Goal: Find specific page/section: Find specific page/section

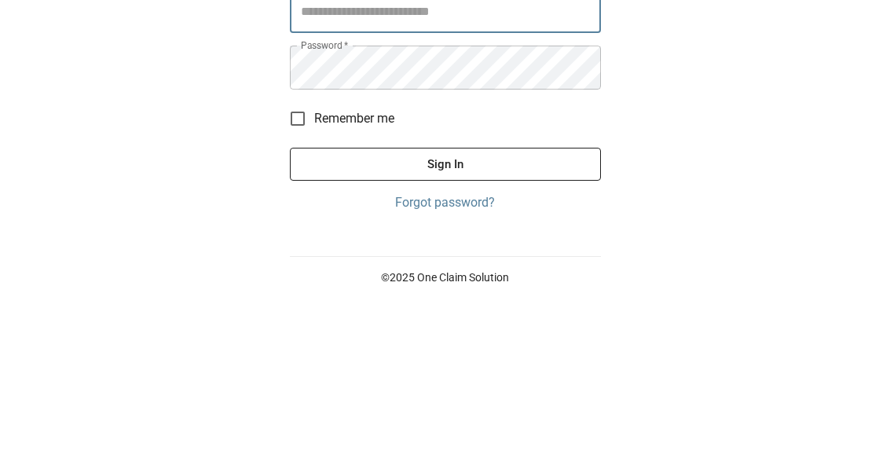
scroll to position [64, 0]
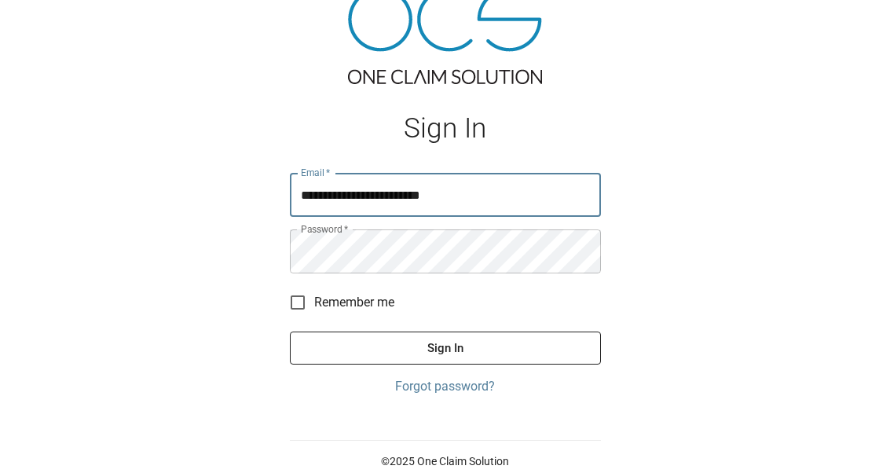
type input "**********"
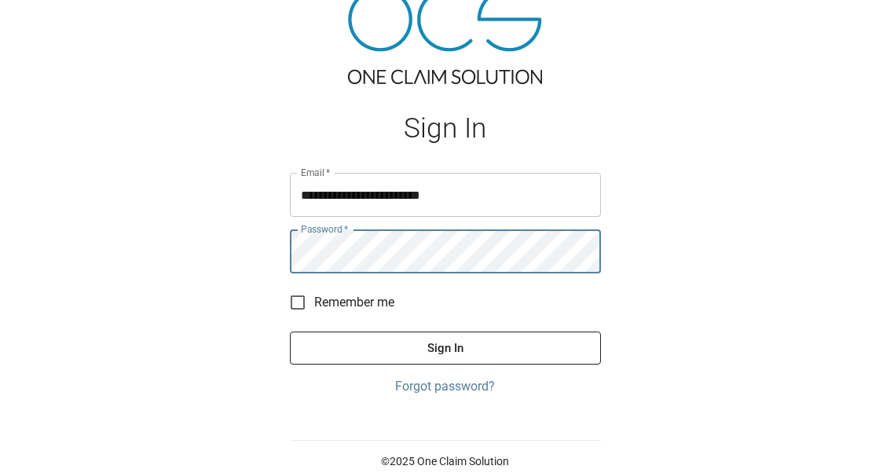
click at [445, 347] on button "Sign In" at bounding box center [445, 347] width 311 height 33
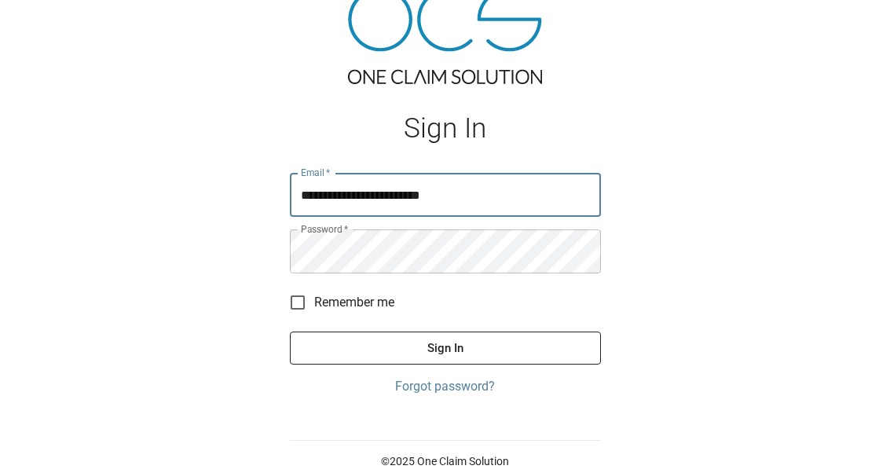
scroll to position [65, 0]
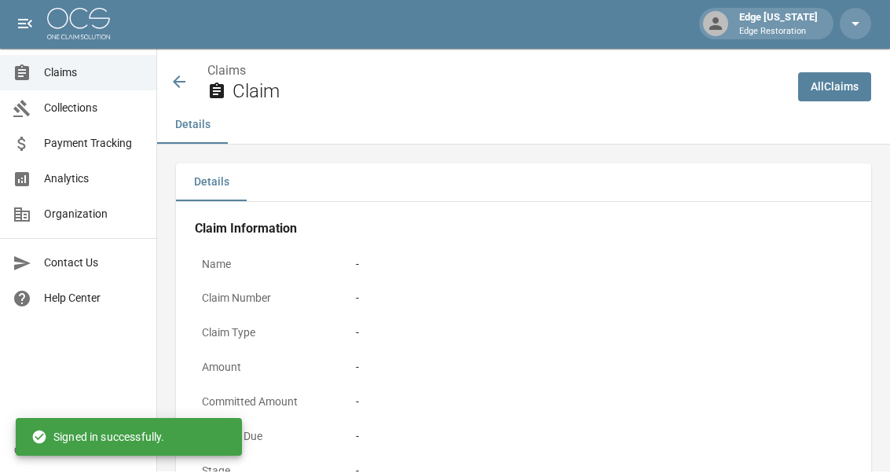
scroll to position [2, 0]
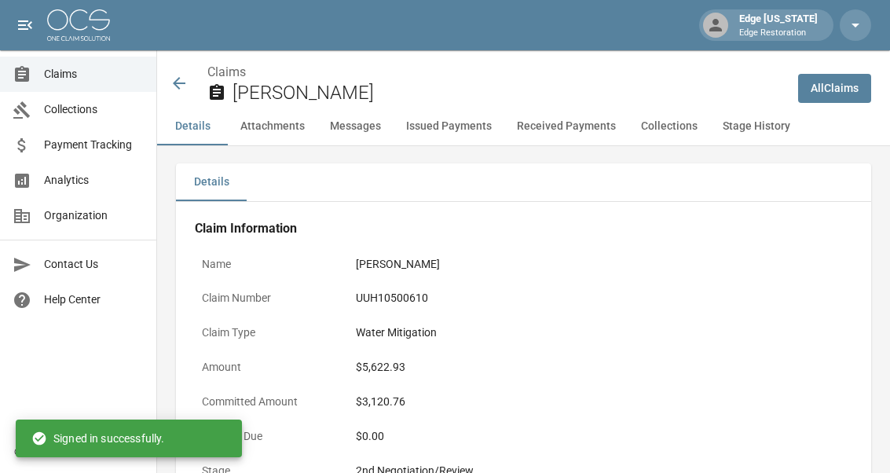
click at [198, 72] on div "Claims [PERSON_NAME]" at bounding box center [478, 84] width 616 height 42
click at [189, 74] on div "Claims [PERSON_NAME]" at bounding box center [478, 84] width 616 height 42
click at [176, 81] on icon at bounding box center [179, 83] width 13 height 13
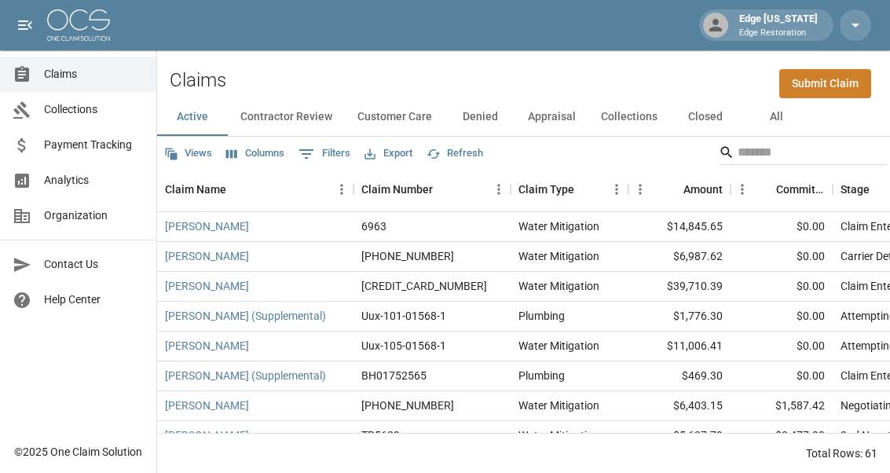
click at [785, 120] on button "All" at bounding box center [776, 117] width 71 height 38
click at [745, 153] on input "Search" at bounding box center [801, 152] width 126 height 25
type input "****"
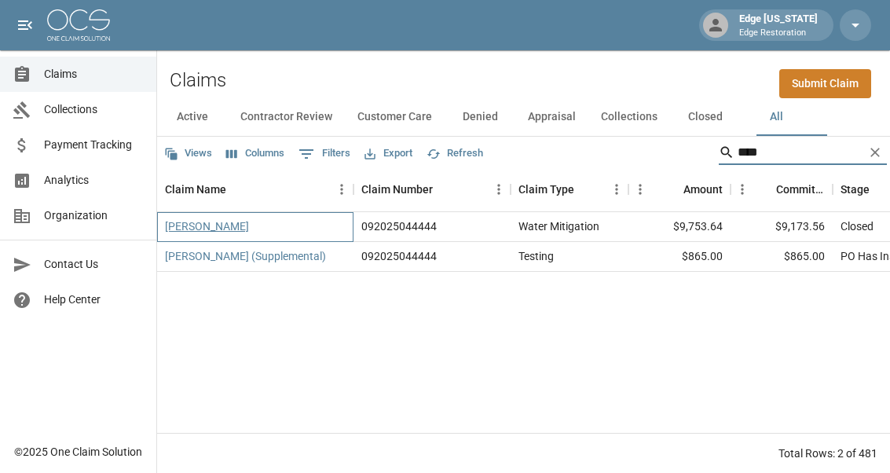
click at [185, 218] on link "[PERSON_NAME]" at bounding box center [207, 226] width 84 height 16
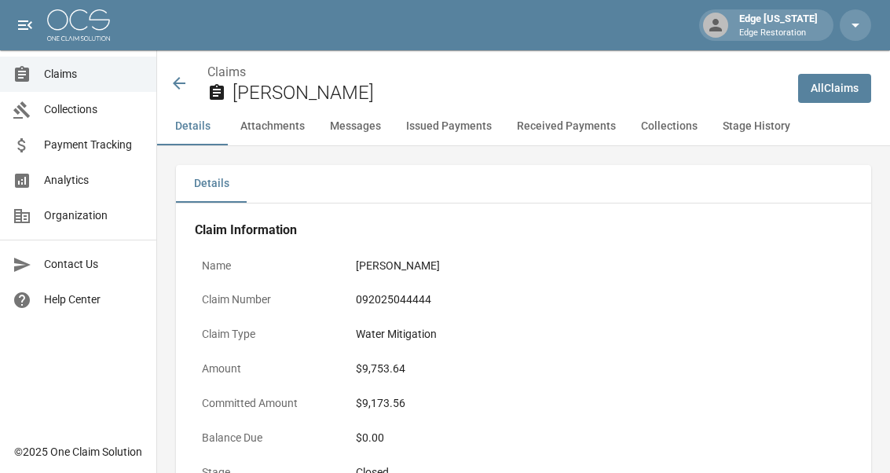
click at [171, 81] on icon at bounding box center [179, 83] width 19 height 19
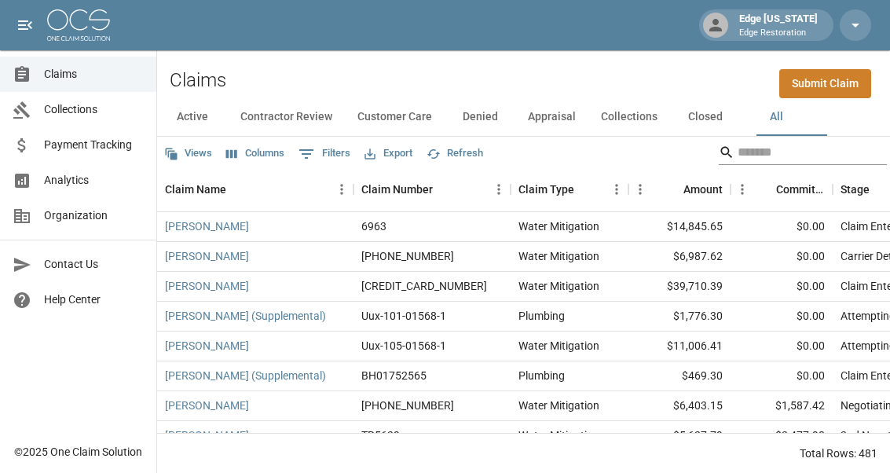
click at [738, 149] on input "Search" at bounding box center [801, 152] width 126 height 25
type input "****"
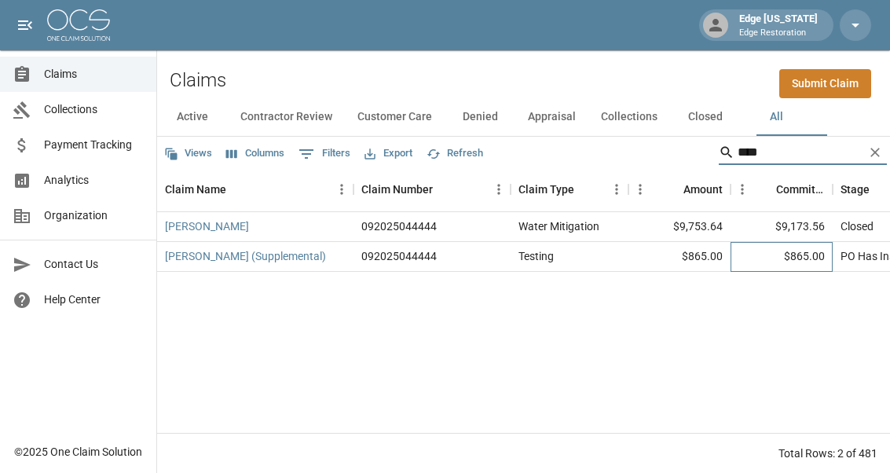
click at [739, 252] on div "$865.00" at bounding box center [782, 257] width 102 height 30
